Goal: Transaction & Acquisition: Purchase product/service

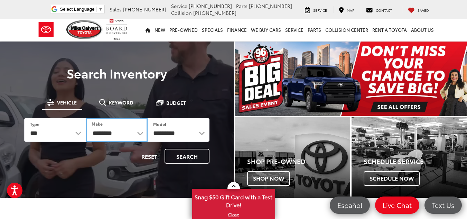
click at [133, 132] on select "**********" at bounding box center [117, 130] width 62 height 24
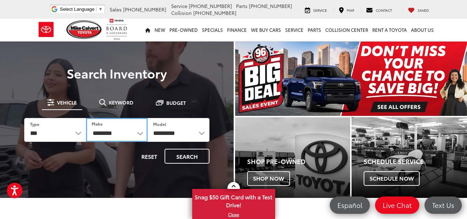
select select "*****"
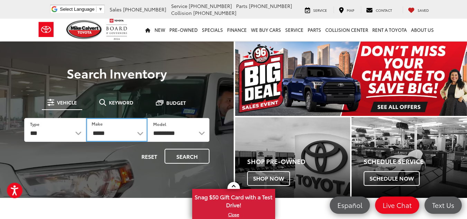
click at [86, 118] on select "**********" at bounding box center [117, 130] width 62 height 24
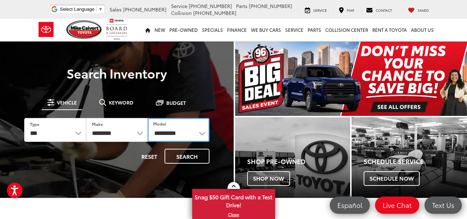
click at [167, 135] on select "**********" at bounding box center [178, 130] width 62 height 24
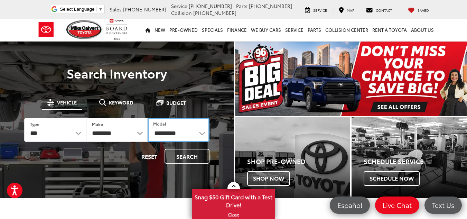
select select "*******"
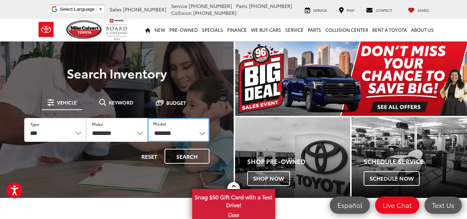
click at [147, 118] on select "**********" at bounding box center [178, 130] width 62 height 24
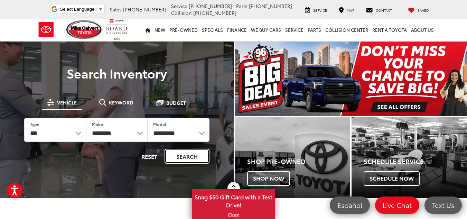
click at [177, 152] on button "Search" at bounding box center [186, 155] width 45 height 15
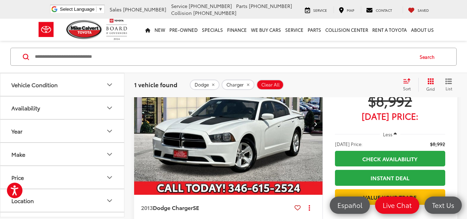
scroll to position [85, 0]
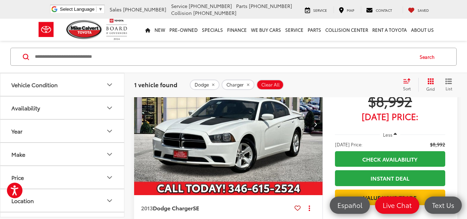
click at [313, 124] on button "Next image" at bounding box center [315, 124] width 14 height 24
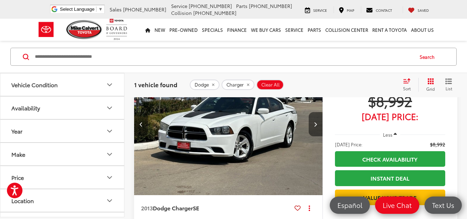
click at [313, 124] on button "Next image" at bounding box center [315, 124] width 14 height 24
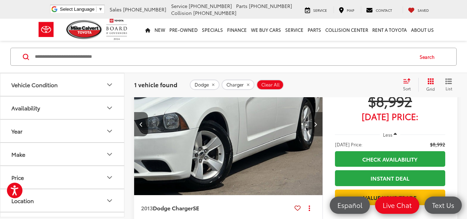
click at [313, 124] on button "Next image" at bounding box center [315, 124] width 14 height 24
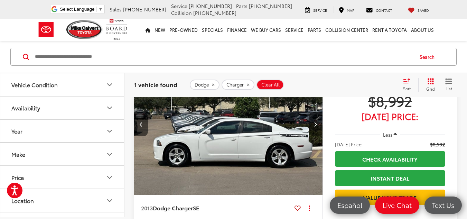
click at [313, 124] on button "Next image" at bounding box center [315, 124] width 14 height 24
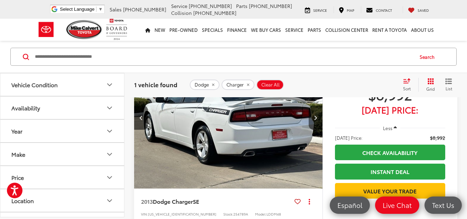
scroll to position [92, 0]
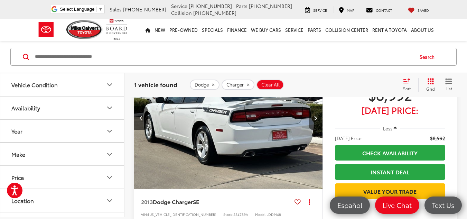
click at [313, 124] on button "Next image" at bounding box center [315, 118] width 14 height 24
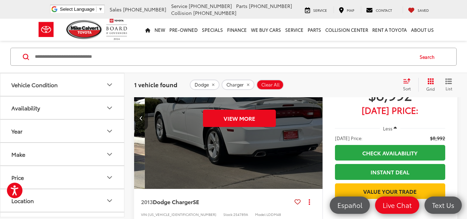
scroll to position [0, 946]
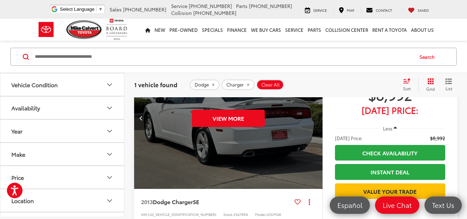
click at [313, 124] on div "View More" at bounding box center [228, 118] width 189 height 142
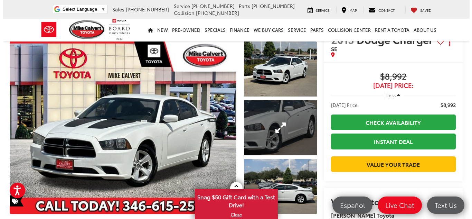
scroll to position [20, 0]
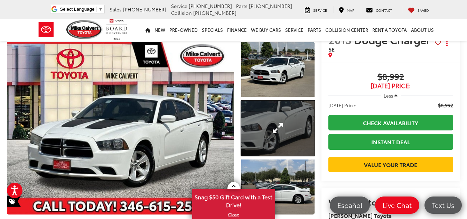
click at [268, 132] on link "Expand Photo 2" at bounding box center [277, 127] width 73 height 55
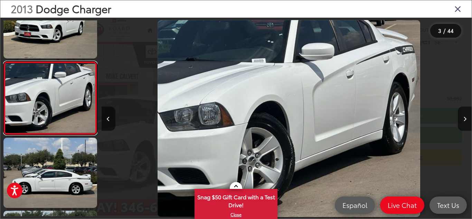
scroll to position [0, 740]
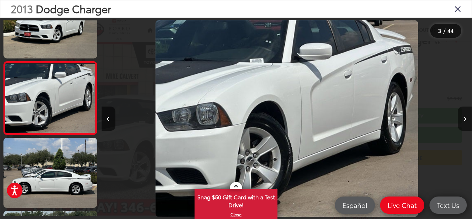
click at [461, 119] on button "Next image" at bounding box center [465, 118] width 14 height 24
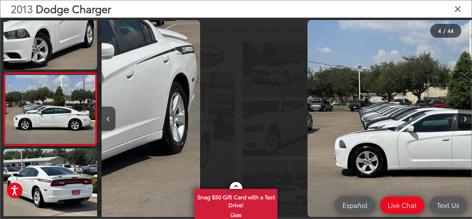
scroll to position [178, 0]
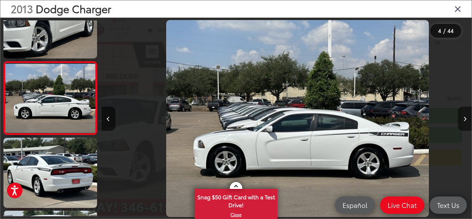
click at [461, 119] on button "Next image" at bounding box center [465, 118] width 14 height 24
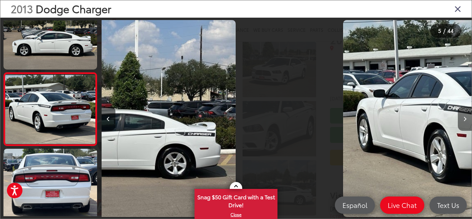
scroll to position [251, 0]
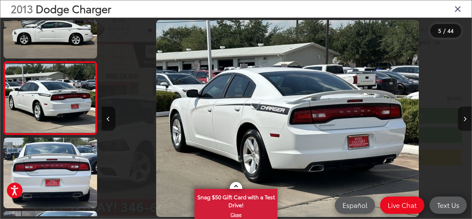
click at [461, 119] on button "Next image" at bounding box center [465, 118] width 14 height 24
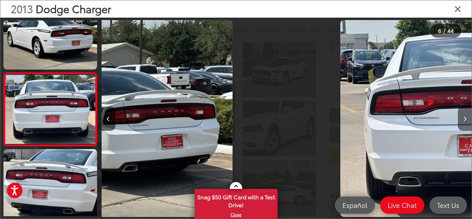
scroll to position [324, 0]
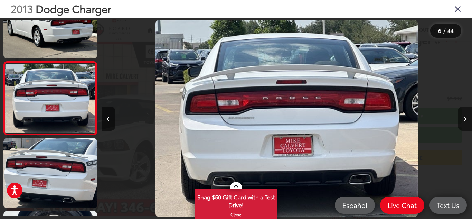
click at [461, 119] on button "Next image" at bounding box center [465, 118] width 14 height 24
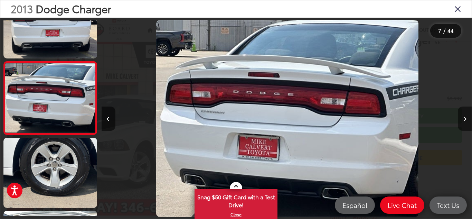
scroll to position [0, 2219]
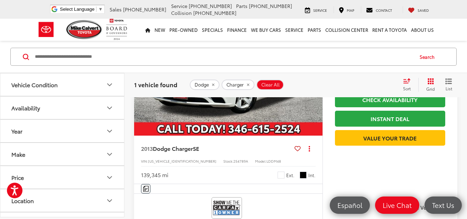
scroll to position [143, 0]
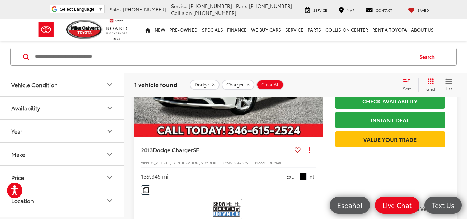
click at [104, 154] on button "Make" at bounding box center [62, 154] width 124 height 22
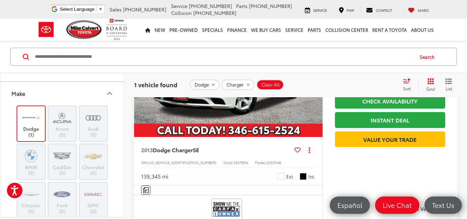
scroll to position [61, 0]
click at [41, 128] on label "Dodge (1)" at bounding box center [31, 123] width 28 height 28
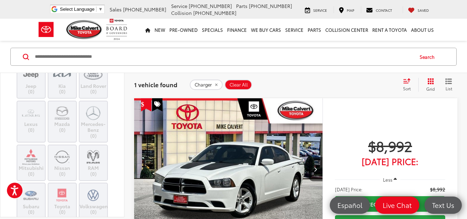
scroll to position [257, 0]
click at [218, 83] on icon "remove Charger" at bounding box center [216, 85] width 4 height 4
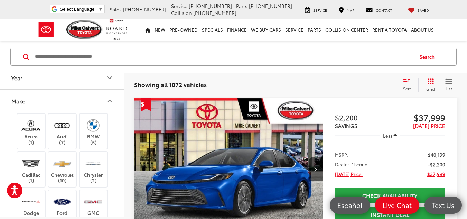
scroll to position [54, 0]
click at [91, 125] on img at bounding box center [93, 125] width 19 height 16
click at [64, 128] on img at bounding box center [61, 125] width 19 height 16
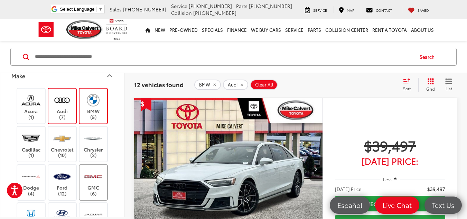
scroll to position [79, 0]
click at [97, 141] on img at bounding box center [93, 138] width 19 height 16
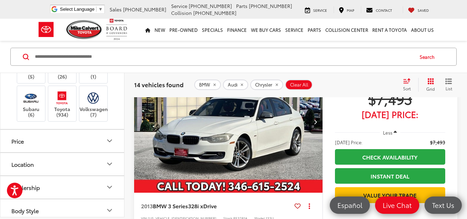
scroll to position [567, 0]
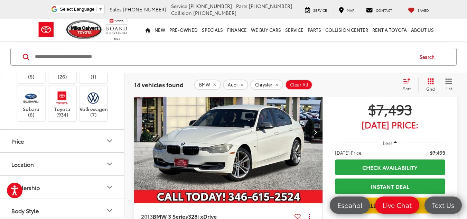
click at [318, 126] on button "Next image" at bounding box center [315, 132] width 14 height 24
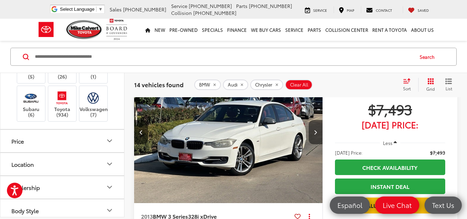
click at [318, 126] on button "Next image" at bounding box center [315, 132] width 14 height 24
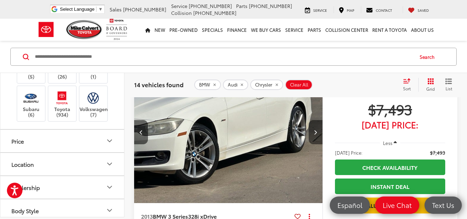
click at [318, 126] on button "Next image" at bounding box center [315, 132] width 14 height 24
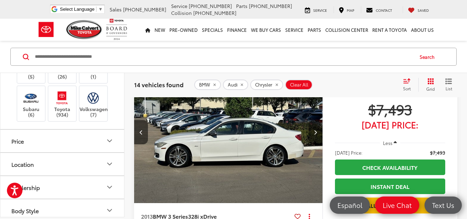
click at [318, 126] on button "Next image" at bounding box center [315, 132] width 14 height 24
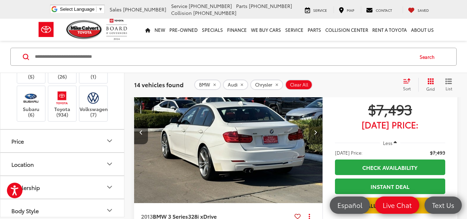
click at [318, 126] on button "Next image" at bounding box center [315, 132] width 14 height 24
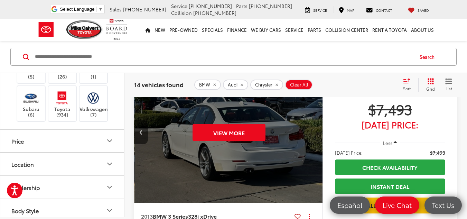
scroll to position [0, 946]
click at [318, 126] on div "View More" at bounding box center [228, 132] width 189 height 142
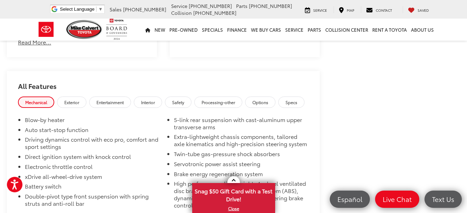
scroll to position [522, 0]
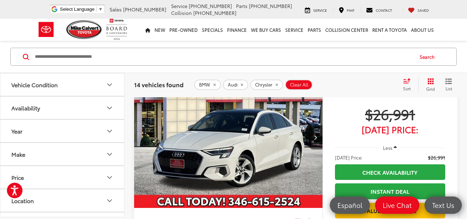
scroll to position [1542, 0]
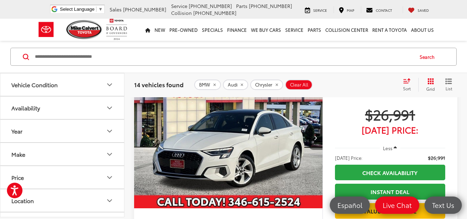
click at [316, 138] on icon "Next image" at bounding box center [315, 137] width 3 height 5
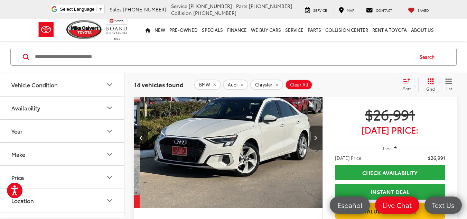
scroll to position [0, 189]
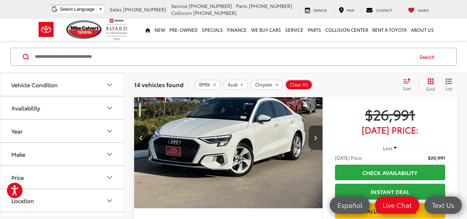
click at [316, 138] on icon "Next image" at bounding box center [315, 137] width 3 height 5
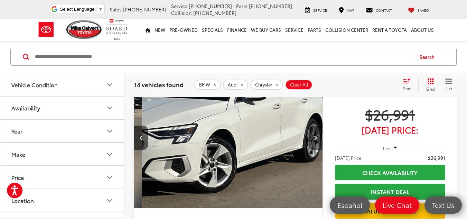
scroll to position [0, 378]
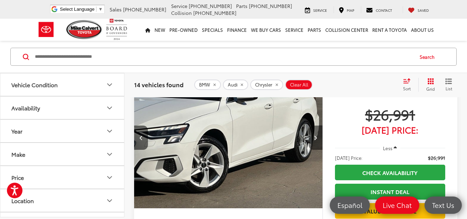
click at [316, 138] on icon "Next image" at bounding box center [315, 137] width 3 height 5
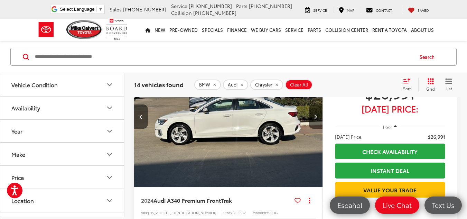
scroll to position [1563, 0]
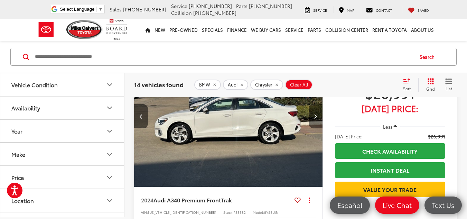
click at [312, 116] on button "Next image" at bounding box center [315, 116] width 14 height 24
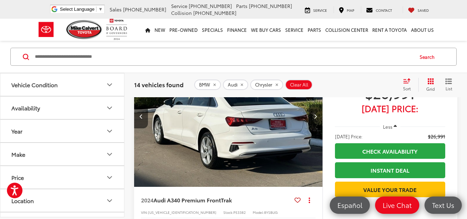
click at [312, 116] on button "Next image" at bounding box center [315, 116] width 14 height 24
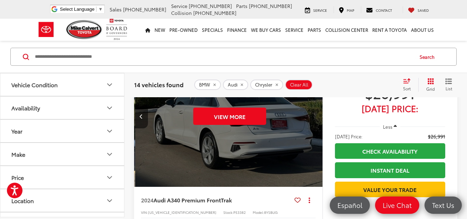
scroll to position [0, 946]
click at [312, 116] on div "View More" at bounding box center [228, 116] width 189 height 142
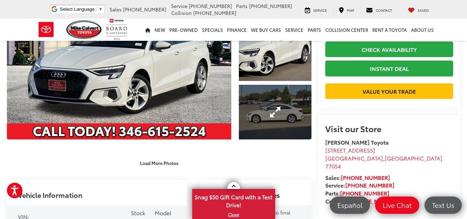
scroll to position [94, 0]
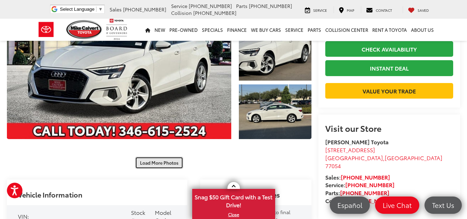
click at [164, 156] on button "Load More Photos" at bounding box center [159, 162] width 48 height 12
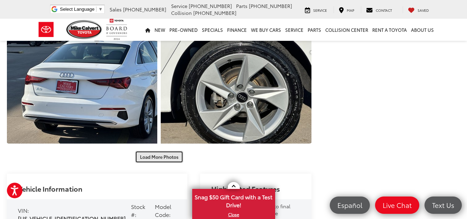
scroll to position [329, 0]
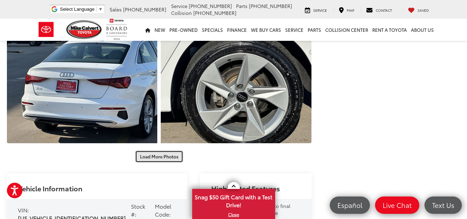
click at [142, 150] on button "Load More Photos" at bounding box center [159, 156] width 48 height 12
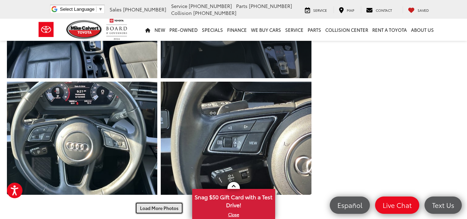
scroll to position [523, 0]
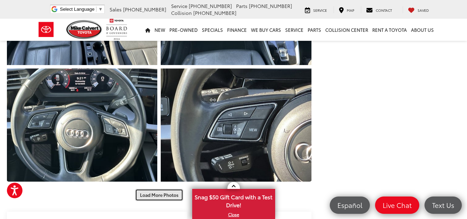
click at [168, 189] on button "Load More Photos" at bounding box center [159, 195] width 48 height 12
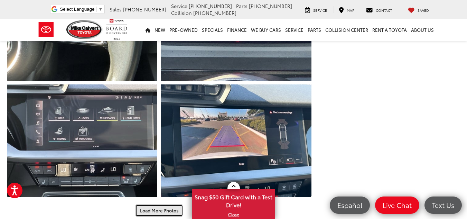
scroll to position [754, 0]
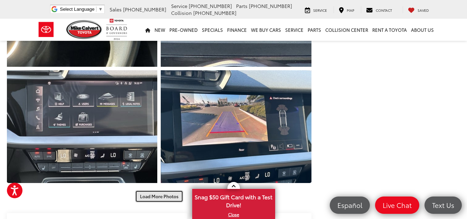
click at [163, 190] on button "Load More Photos" at bounding box center [159, 196] width 48 height 12
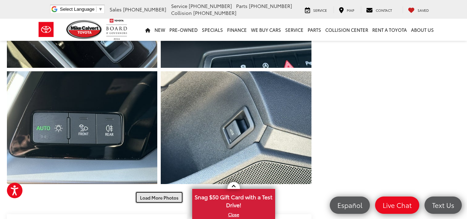
scroll to position [1005, 0]
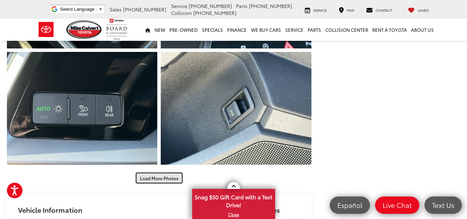
click at [160, 172] on button "Load More Photos" at bounding box center [159, 178] width 48 height 12
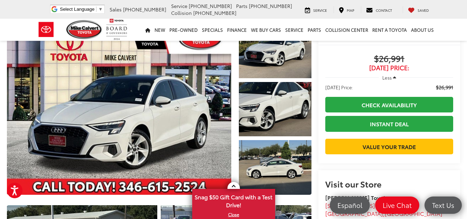
scroll to position [0, 0]
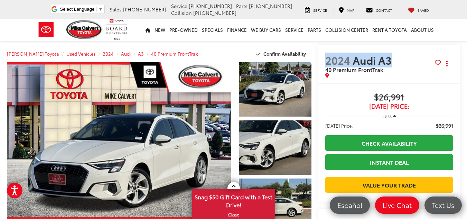
drag, startPoint x: 311, startPoint y: 60, endPoint x: 376, endPoint y: 57, distance: 64.3
click at [376, 57] on span "2024 Audi A3" at bounding box center [359, 60] width 69 height 12
copy span "2024 Audi A3"
